Goal: Task Accomplishment & Management: Manage account settings

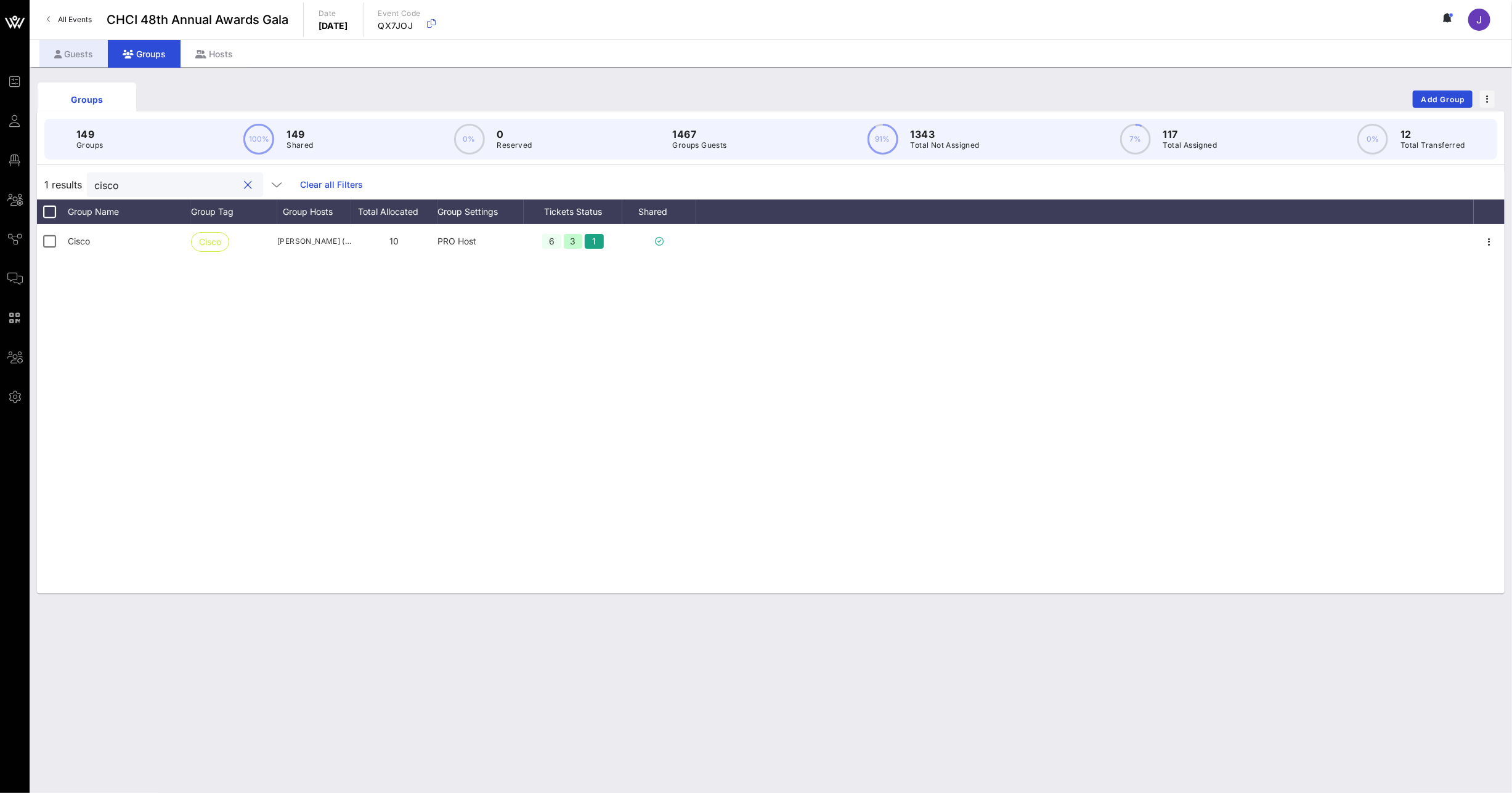
type input "cisco"
click at [56, 46] on div "Guests" at bounding box center [73, 54] width 68 height 27
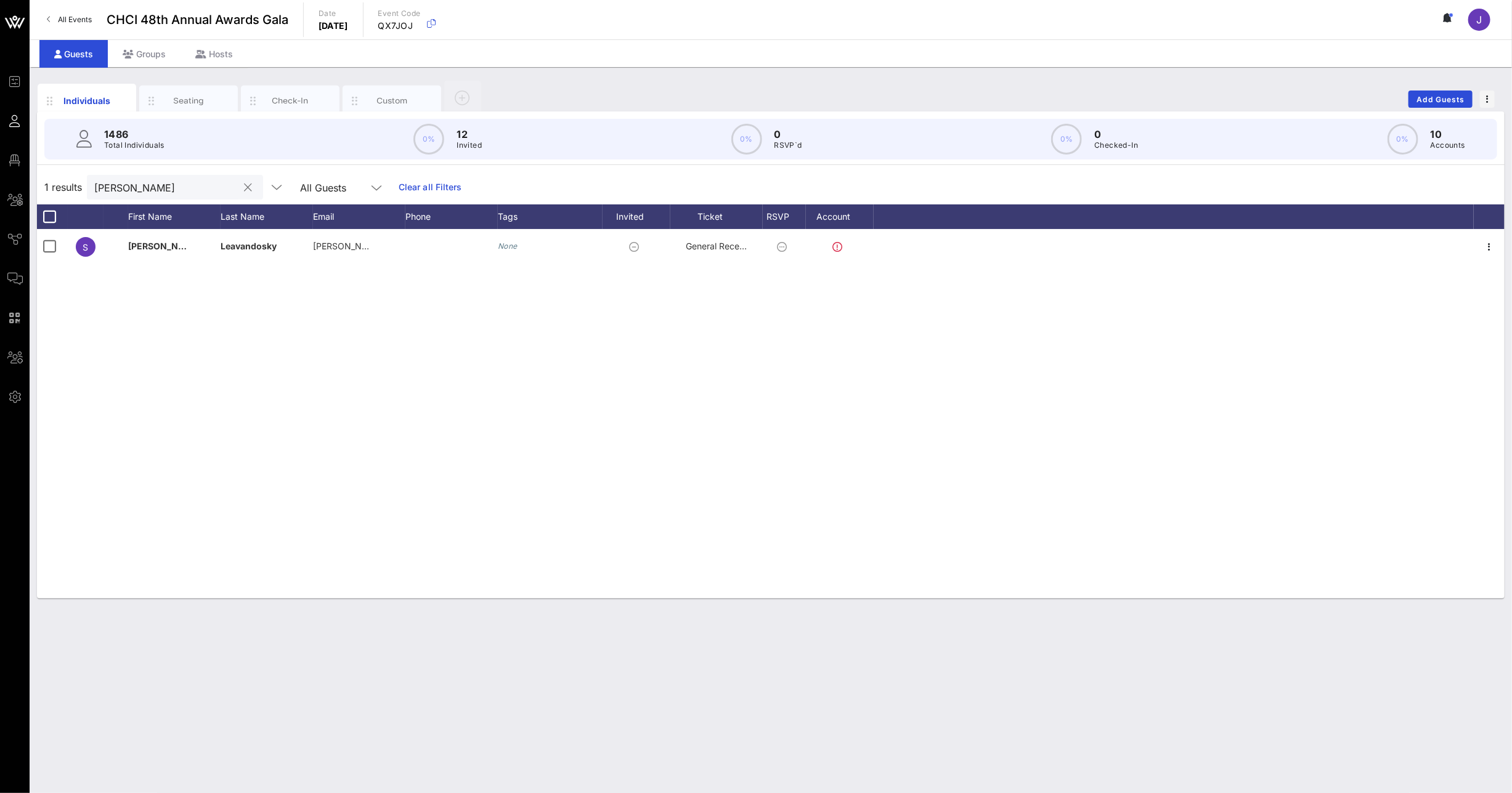
click at [111, 186] on input "[PERSON_NAME]" at bounding box center [167, 187] width 144 height 16
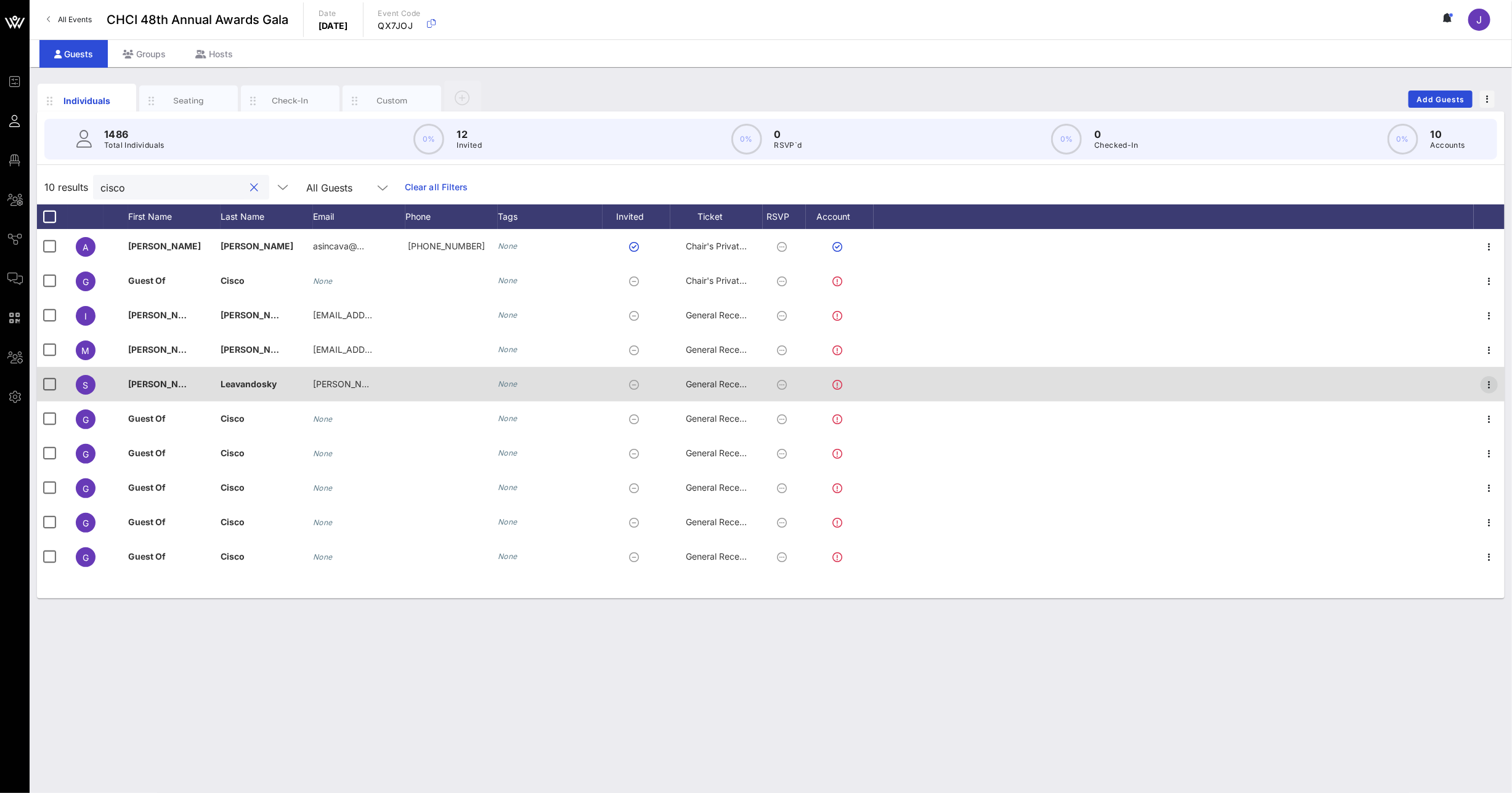
type input "cisco"
click at [1491, 382] on icon "button" at bounding box center [1489, 384] width 15 height 15
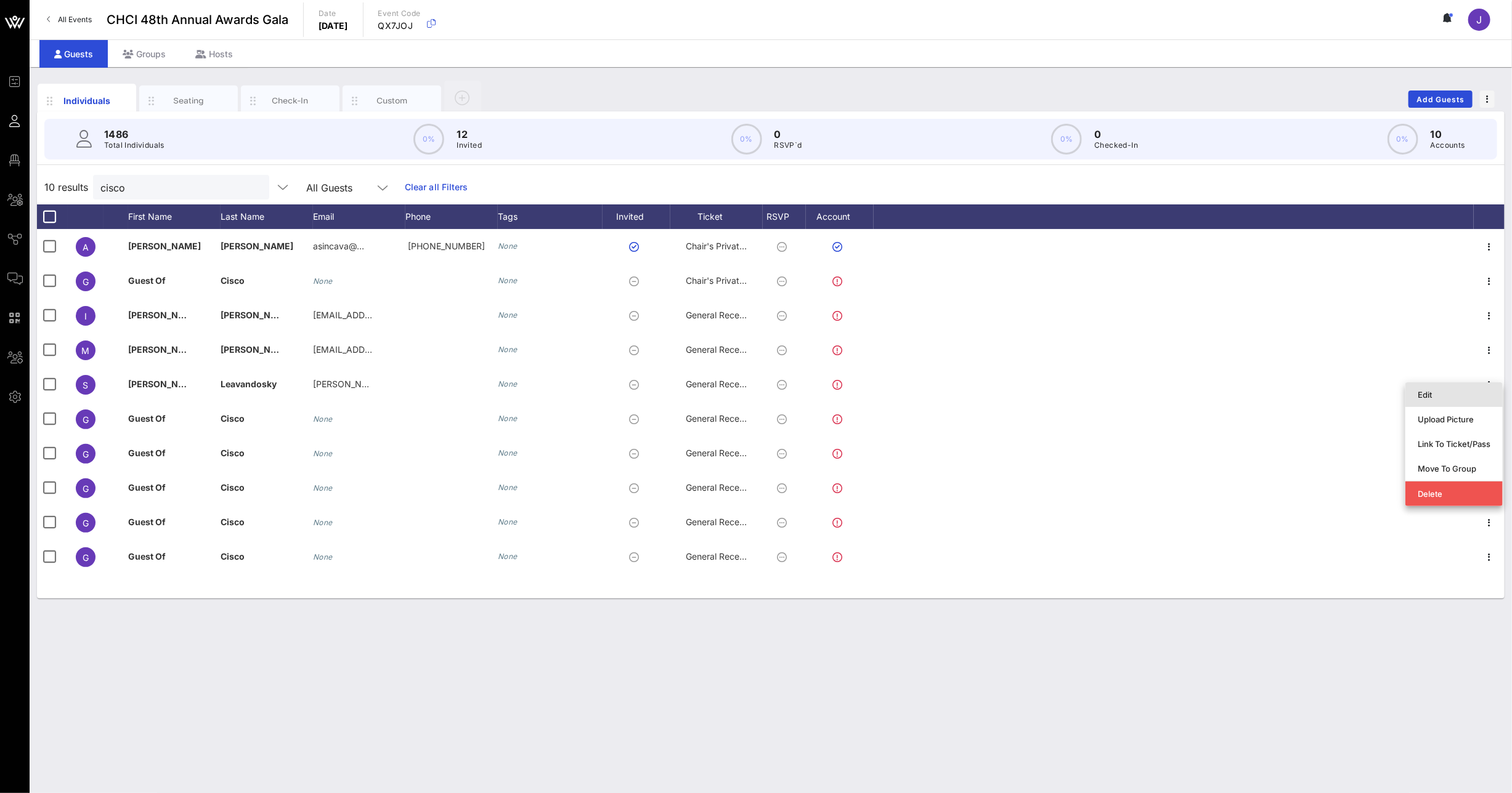
click at [1439, 398] on div "Edit" at bounding box center [1454, 395] width 73 height 10
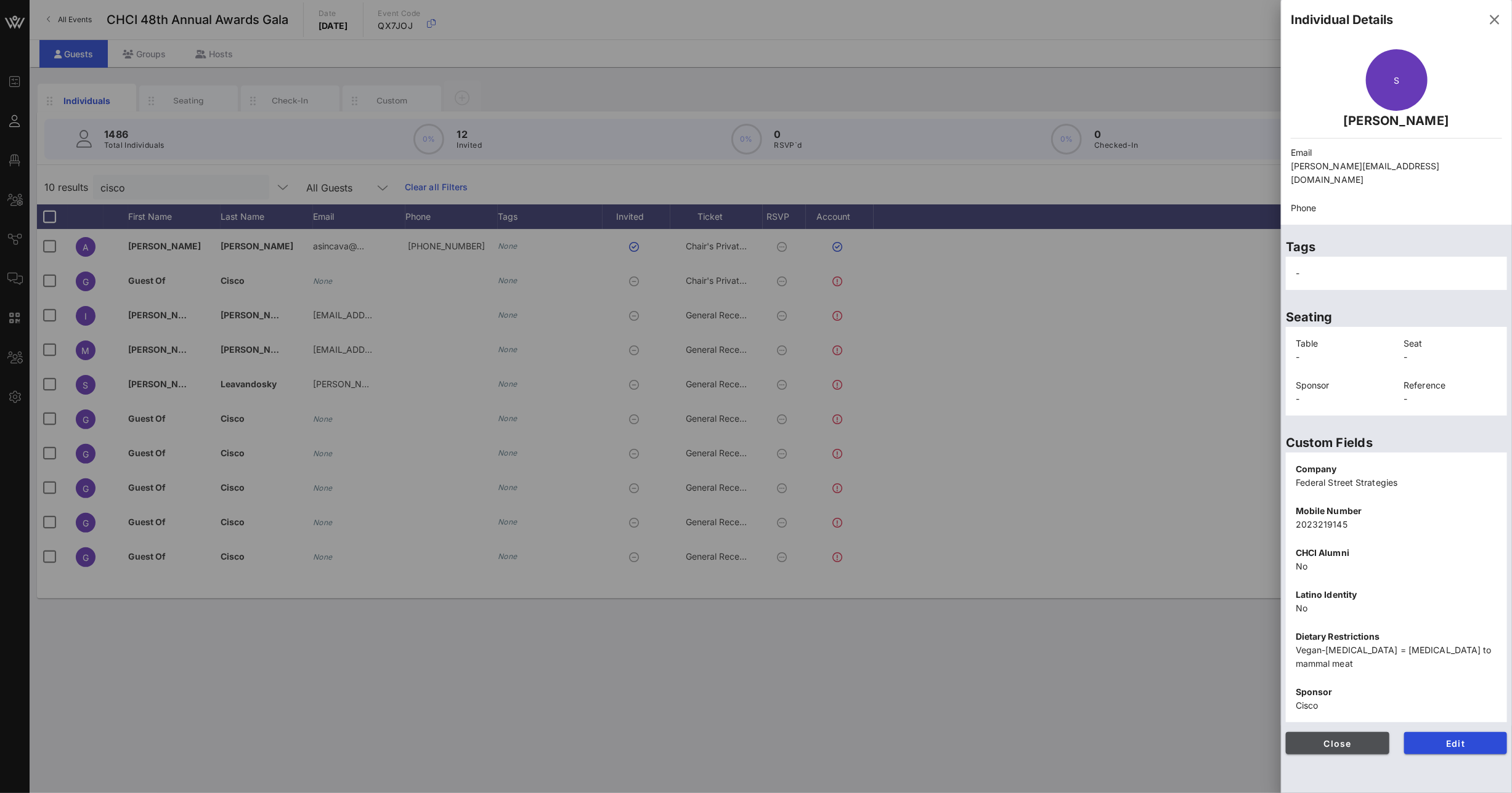
click at [1331, 739] on span "Close" at bounding box center [1338, 744] width 84 height 10
